Goal: Information Seeking & Learning: Learn about a topic

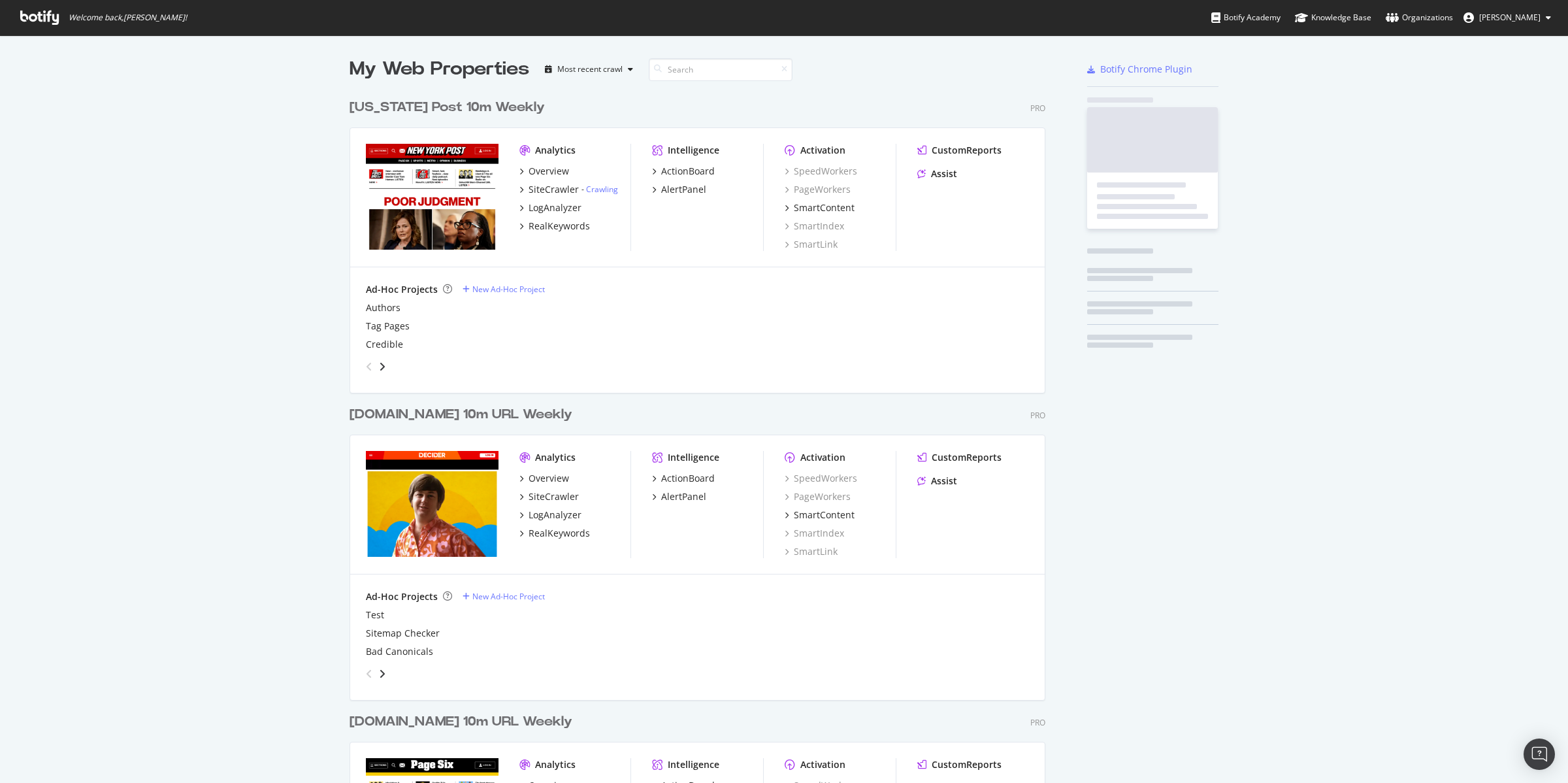
scroll to position [1554, 694]
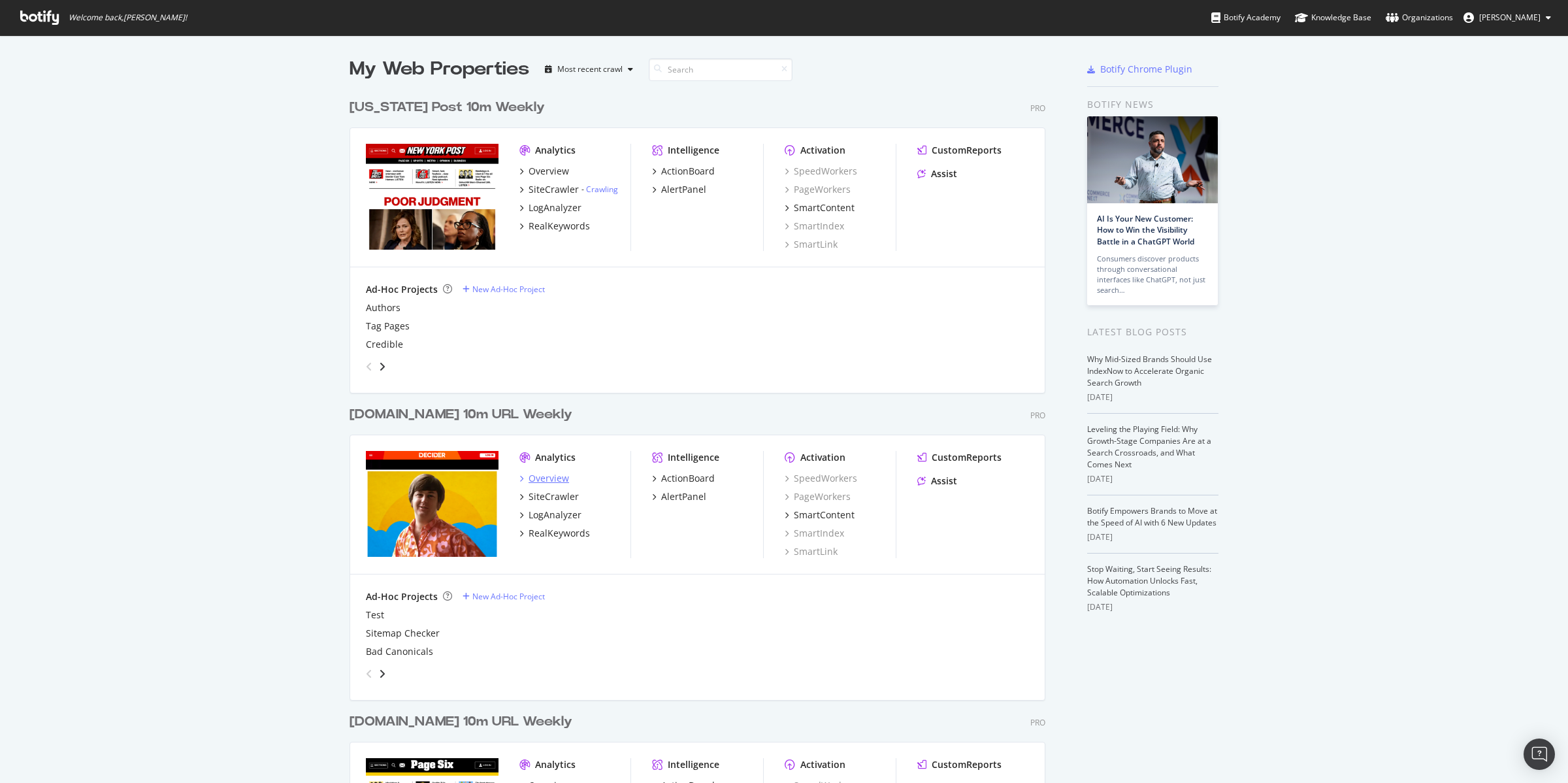
click at [554, 480] on div "Overview" at bounding box center [549, 478] width 40 height 13
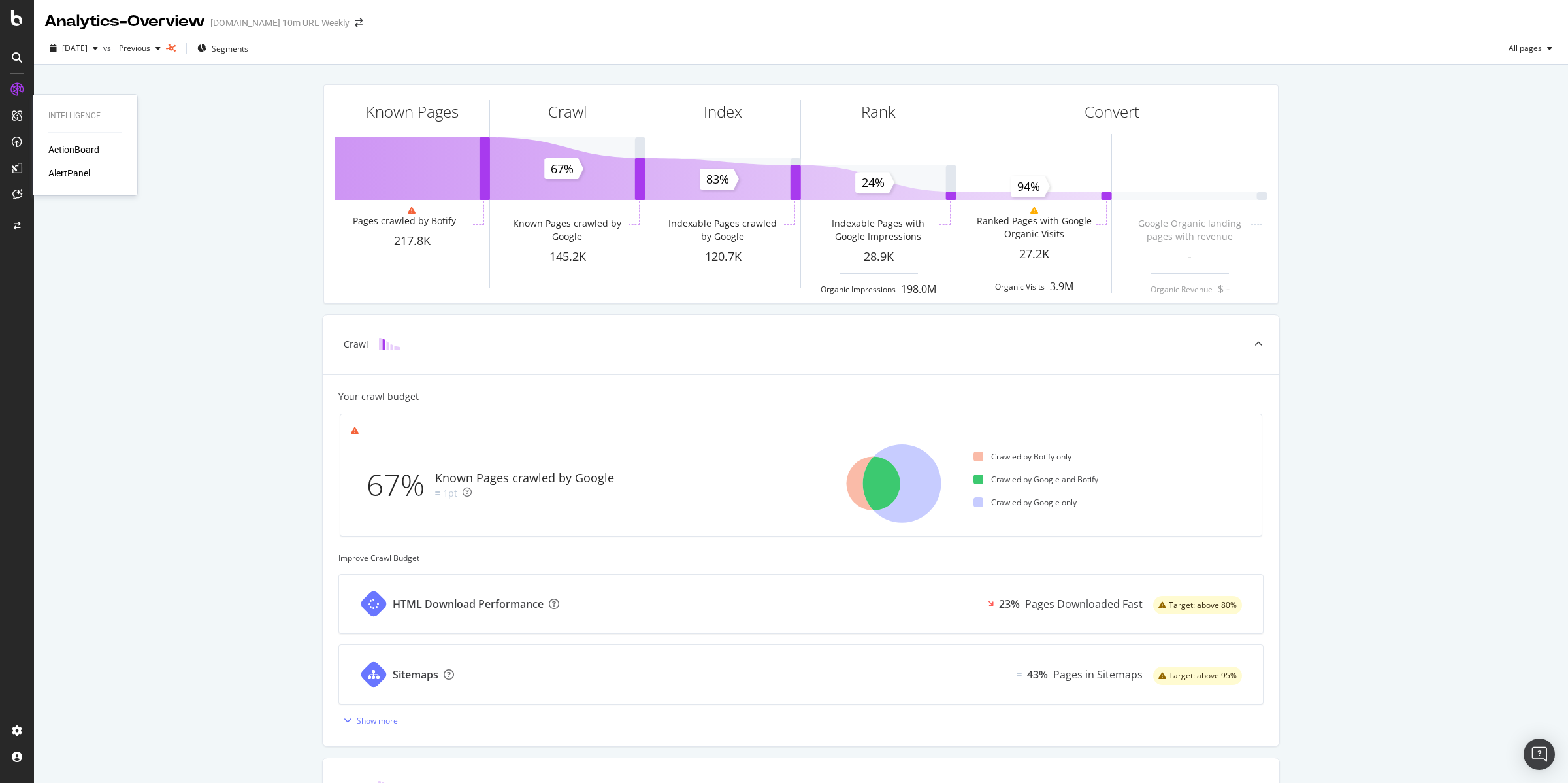
click at [75, 153] on div "ActionBoard" at bounding box center [74, 149] width 51 height 13
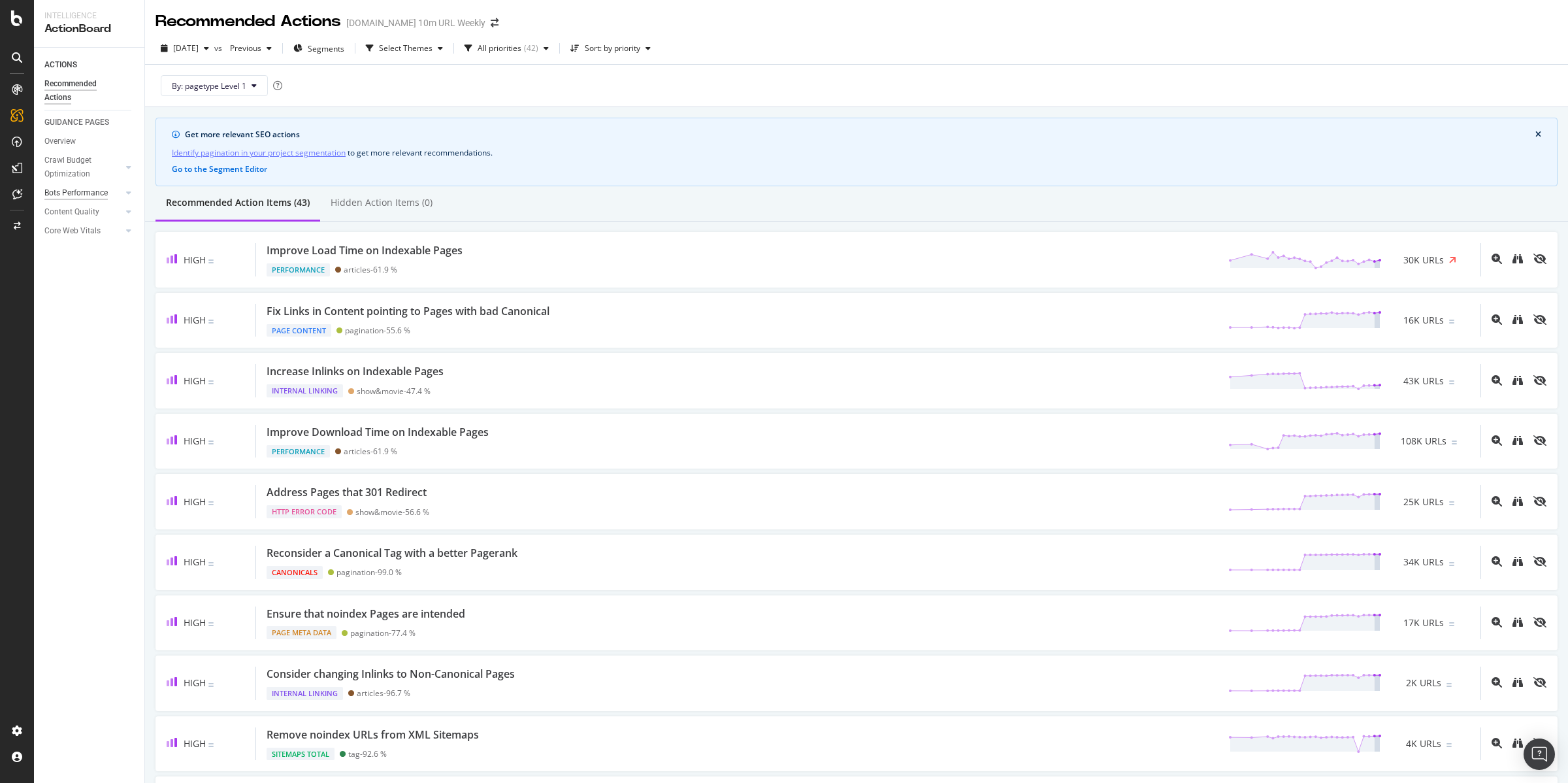
click at [75, 192] on div "Bots Performance" at bounding box center [76, 193] width 64 height 13
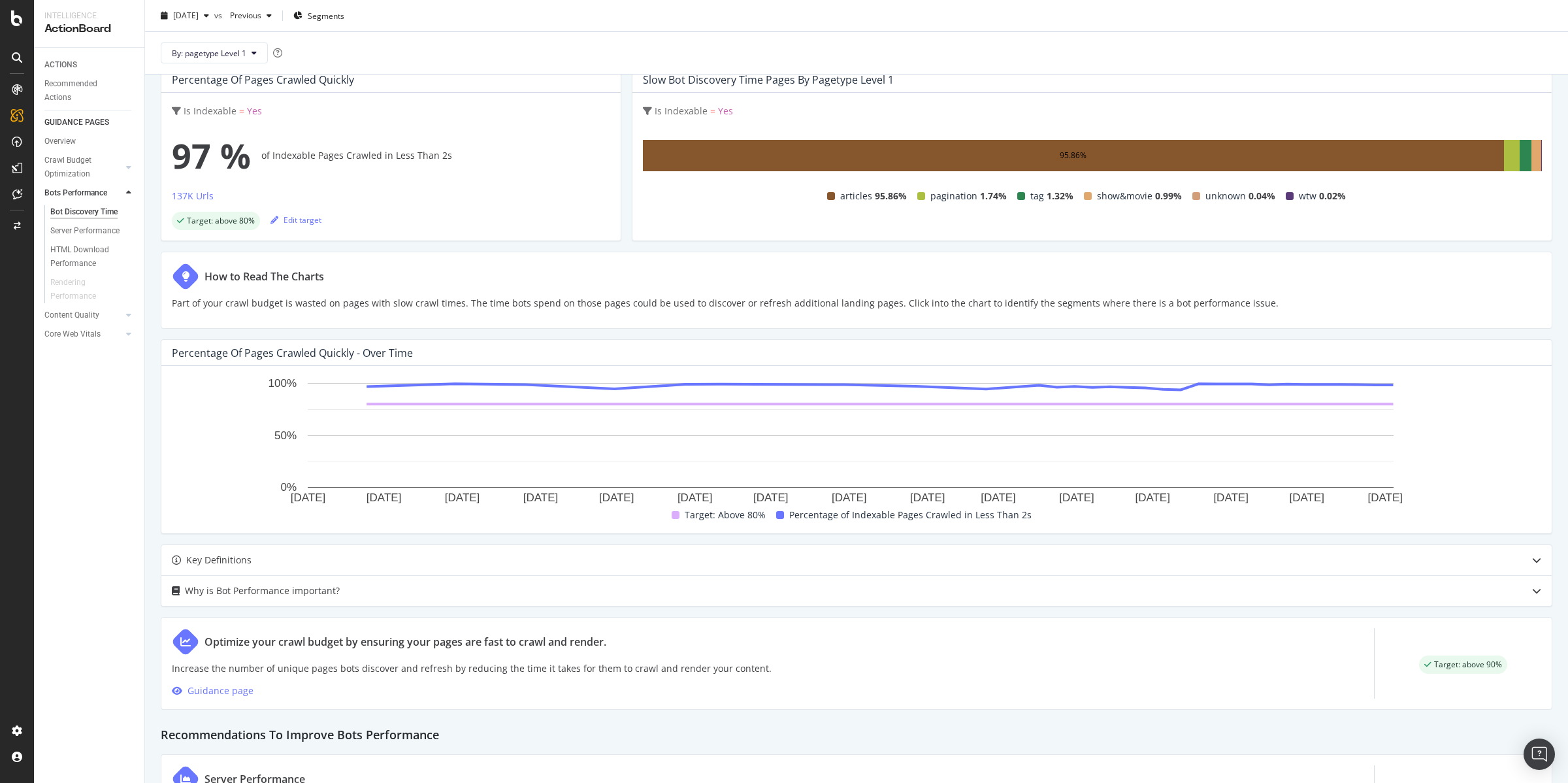
scroll to position [283, 0]
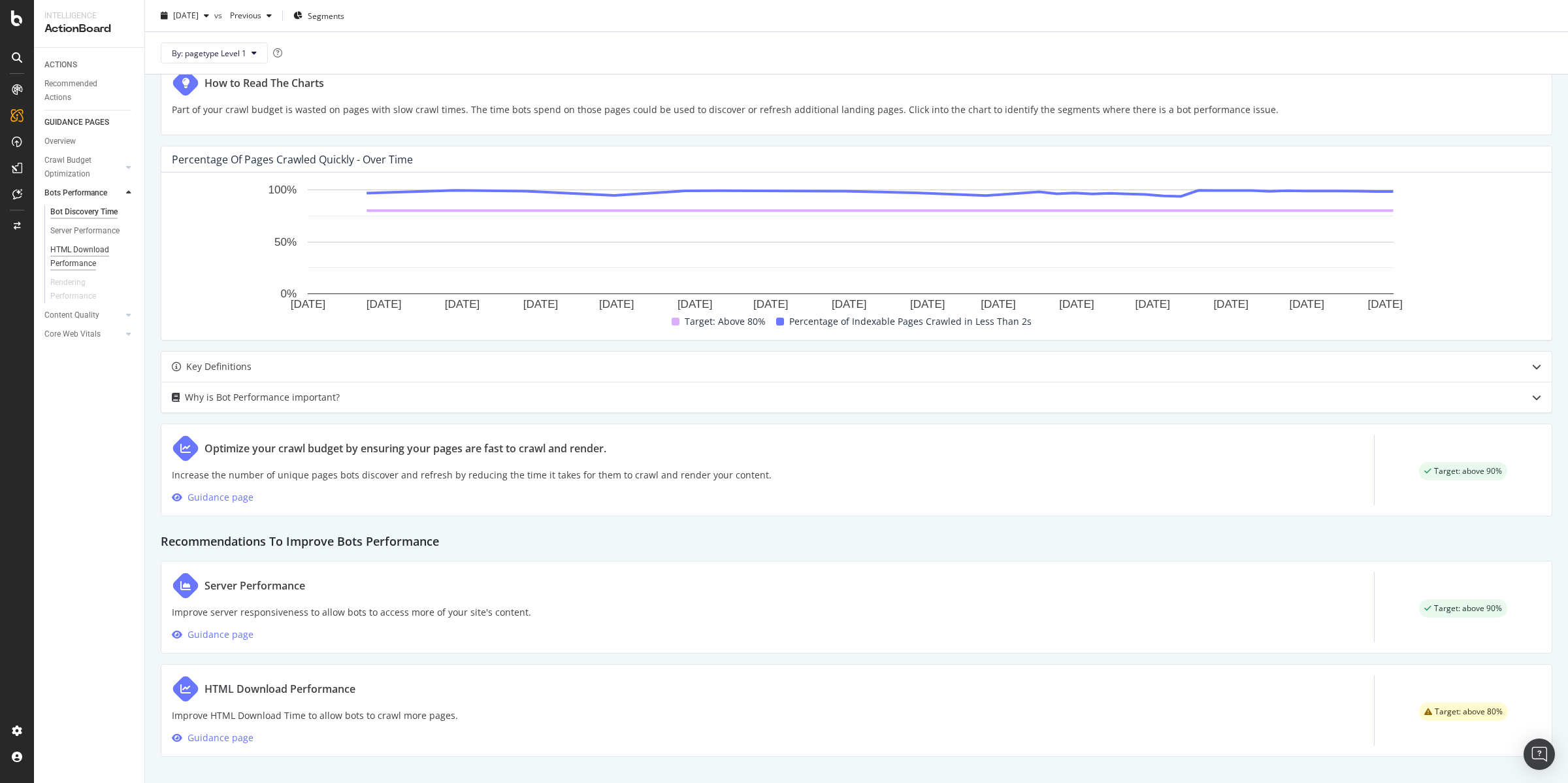
click at [96, 246] on div "HTML Download Performance" at bounding box center [88, 257] width 76 height 28
